Goal: Task Accomplishment & Management: Use online tool/utility

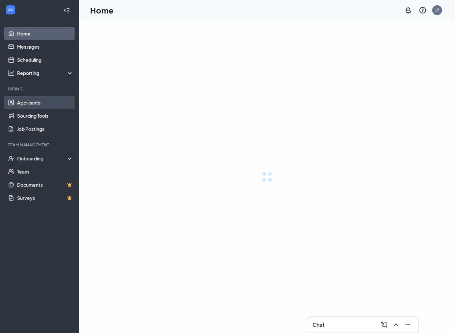
click at [25, 104] on link "Applicants" at bounding box center [45, 102] width 56 height 13
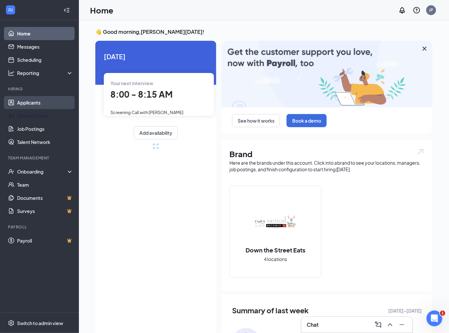
click at [36, 100] on link "Applicants" at bounding box center [45, 102] width 56 height 13
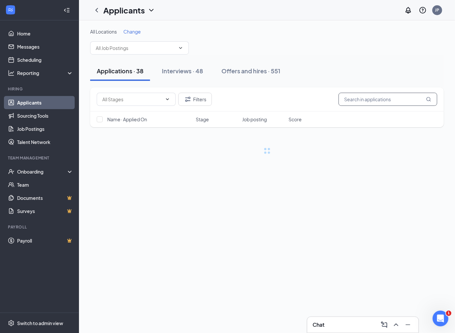
click at [392, 96] on input "text" at bounding box center [388, 99] width 99 height 13
type input "nate"
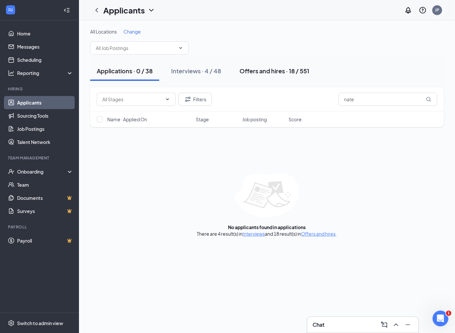
click at [274, 69] on div "Offers and hires · 18 / 551" at bounding box center [274, 71] width 70 height 8
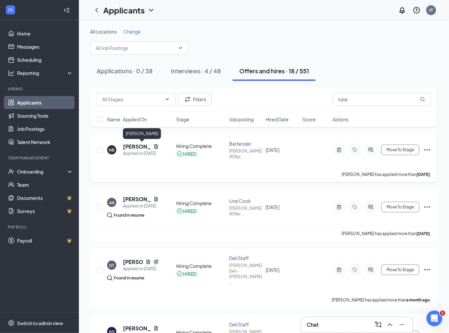
click at [133, 148] on h5 "[PERSON_NAME]" at bounding box center [137, 146] width 28 height 7
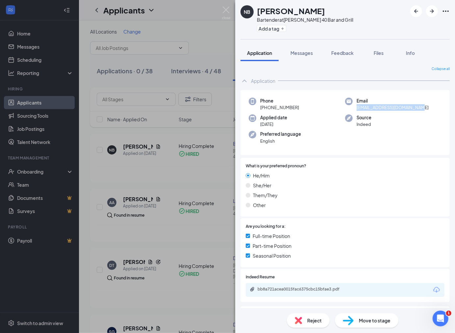
drag, startPoint x: 355, startPoint y: 107, endPoint x: 430, endPoint y: 106, distance: 75.3
click at [430, 106] on div "Email [EMAIL_ADDRESS][DOMAIN_NAME]" at bounding box center [393, 104] width 96 height 13
copy span "[EMAIL_ADDRESS][DOMAIN_NAME]"
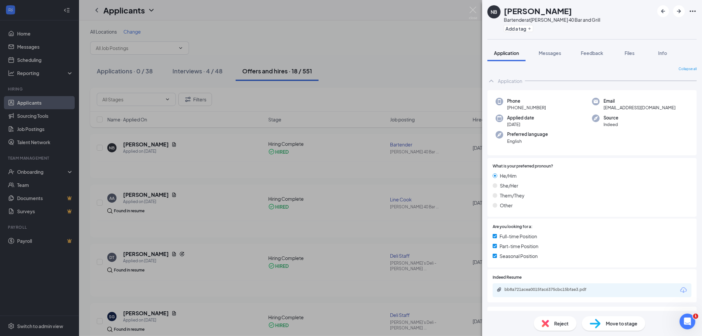
click at [41, 48] on div "NB [PERSON_NAME] Bartender at [GEOGRAPHIC_DATA] 40 Bar and Grill Add a tag Appl…" at bounding box center [351, 168] width 702 height 336
